Goal: Information Seeking & Learning: Stay updated

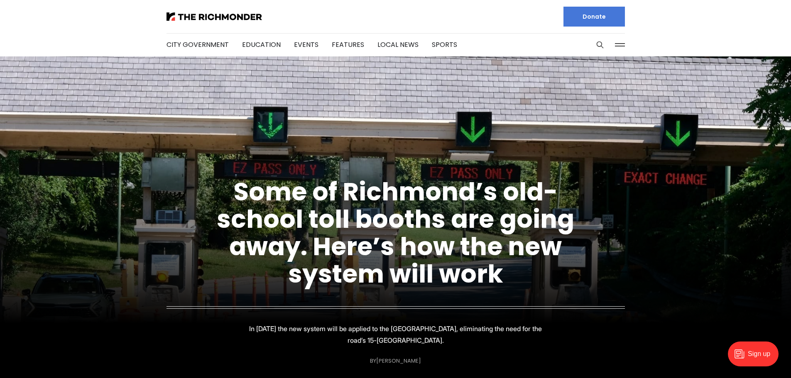
drag, startPoint x: 125, startPoint y: 159, endPoint x: 112, endPoint y: 61, distance: 98.8
click at [255, 45] on link "Education" at bounding box center [261, 45] width 39 height 10
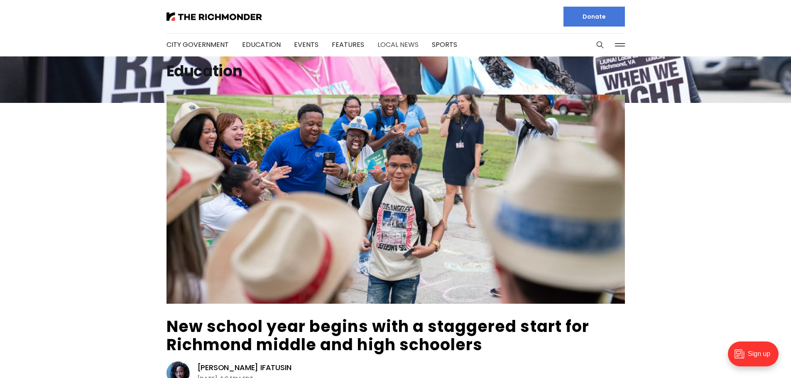
click at [389, 48] on link "Local News" at bounding box center [397, 45] width 41 height 10
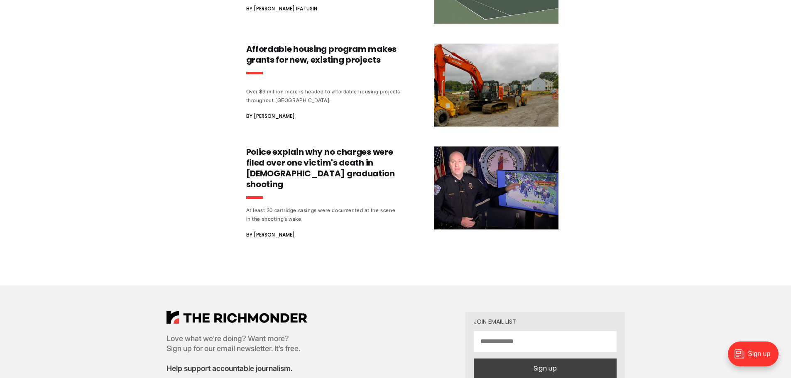
scroll to position [872, 0]
